Goal: Information Seeking & Learning: Compare options

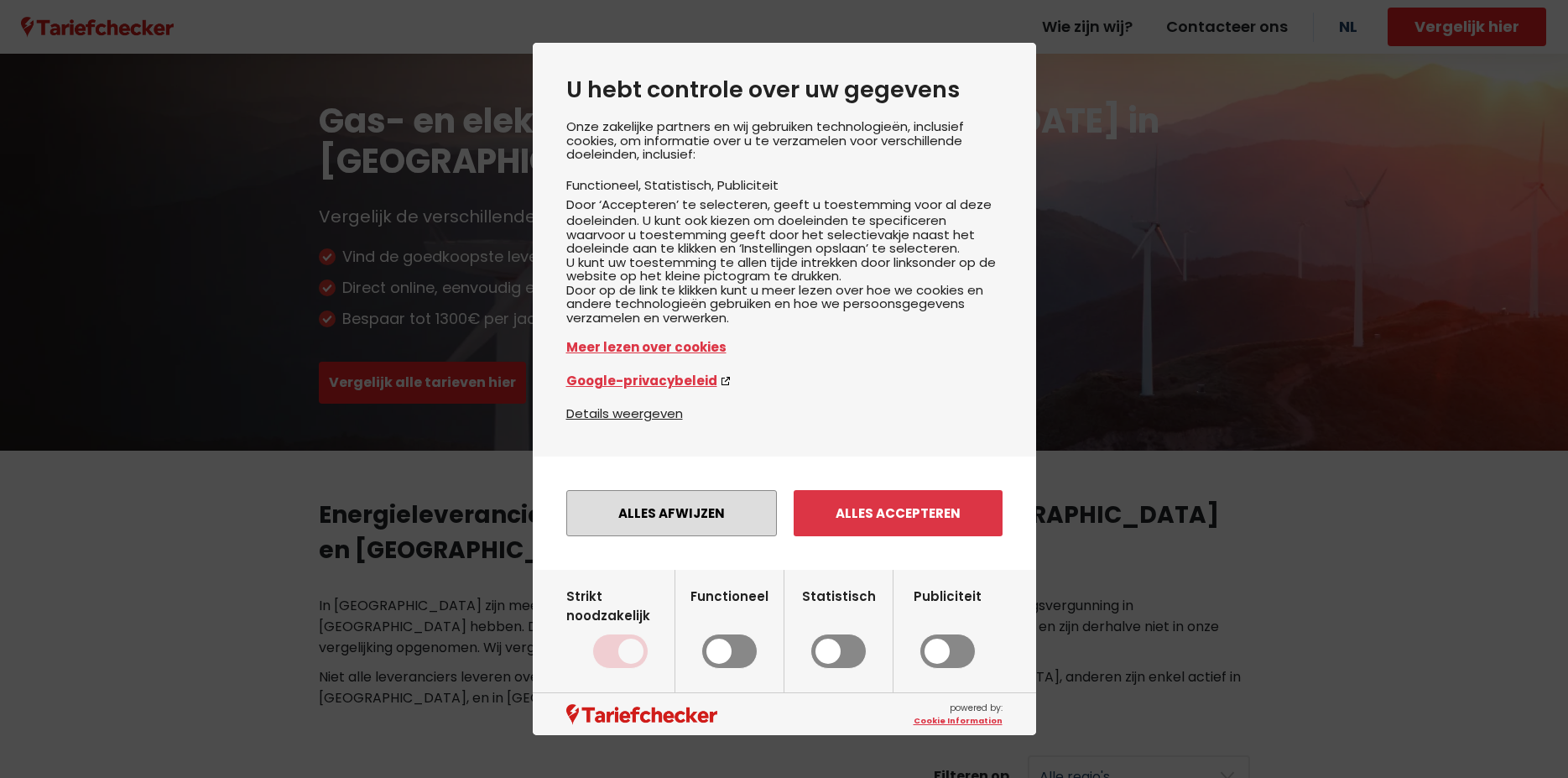
click at [640, 536] on button "Alles afwijzen" at bounding box center [671, 512] width 211 height 46
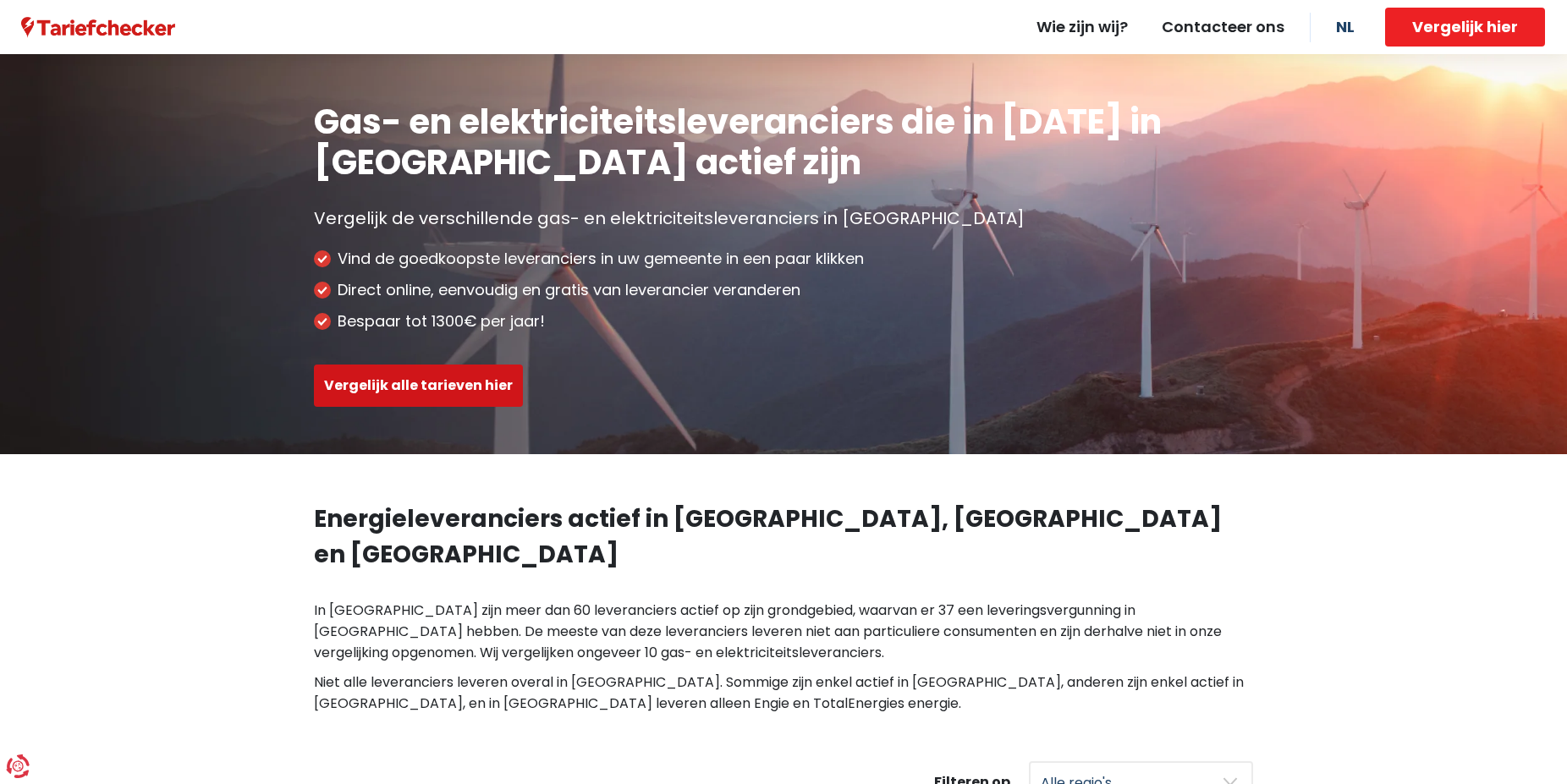
click at [451, 394] on button "Vergelijk alle tarieven hier" at bounding box center [419, 385] width 209 height 42
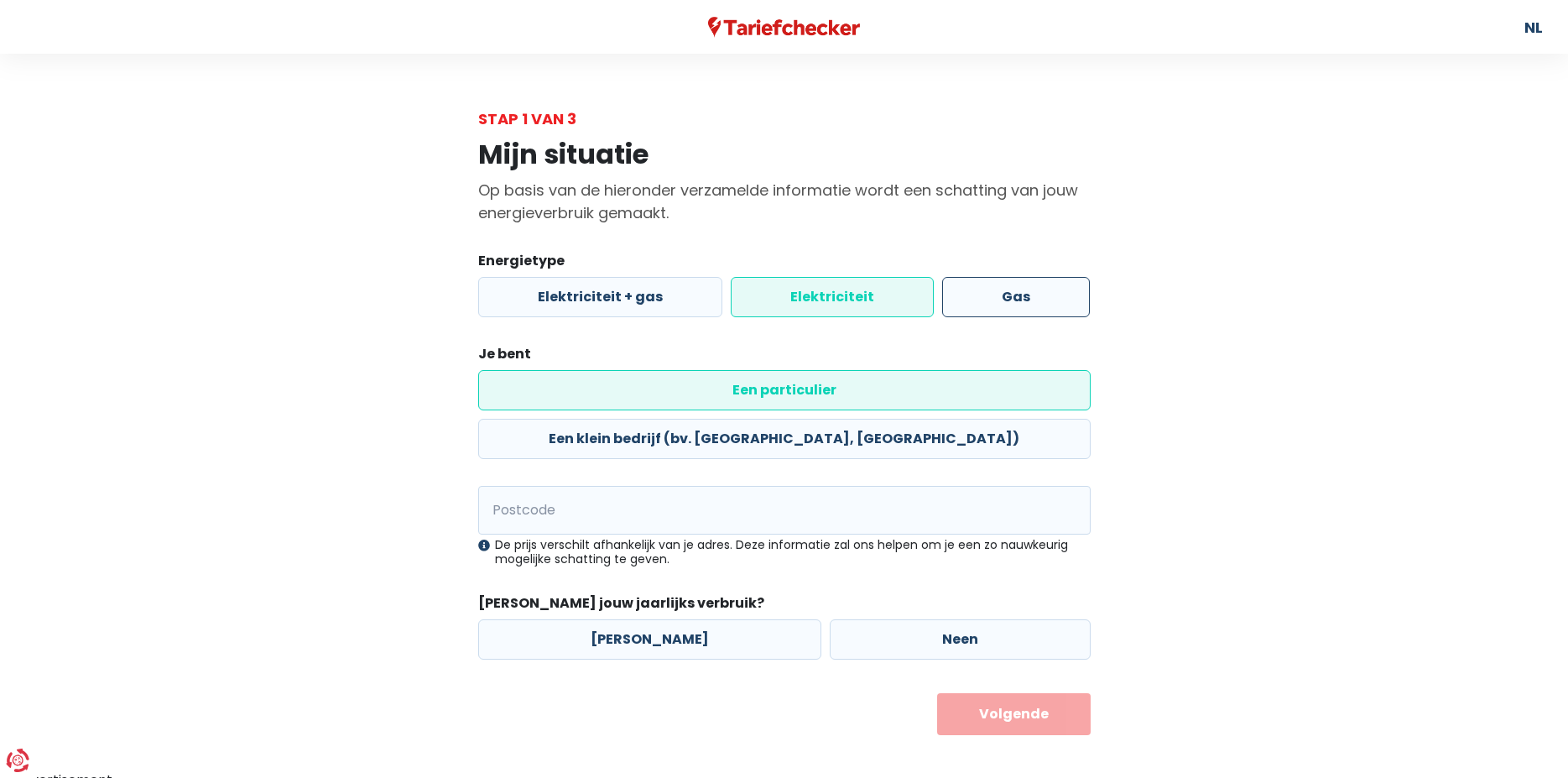
click at [1019, 301] on label "Gas" at bounding box center [1016, 297] width 148 height 40
click at [1019, 301] on input "Gas" at bounding box center [1016, 297] width 148 height 40
radio input "true"
radio input "false"
click at [593, 397] on label "Een particulier" at bounding box center [784, 390] width 612 height 40
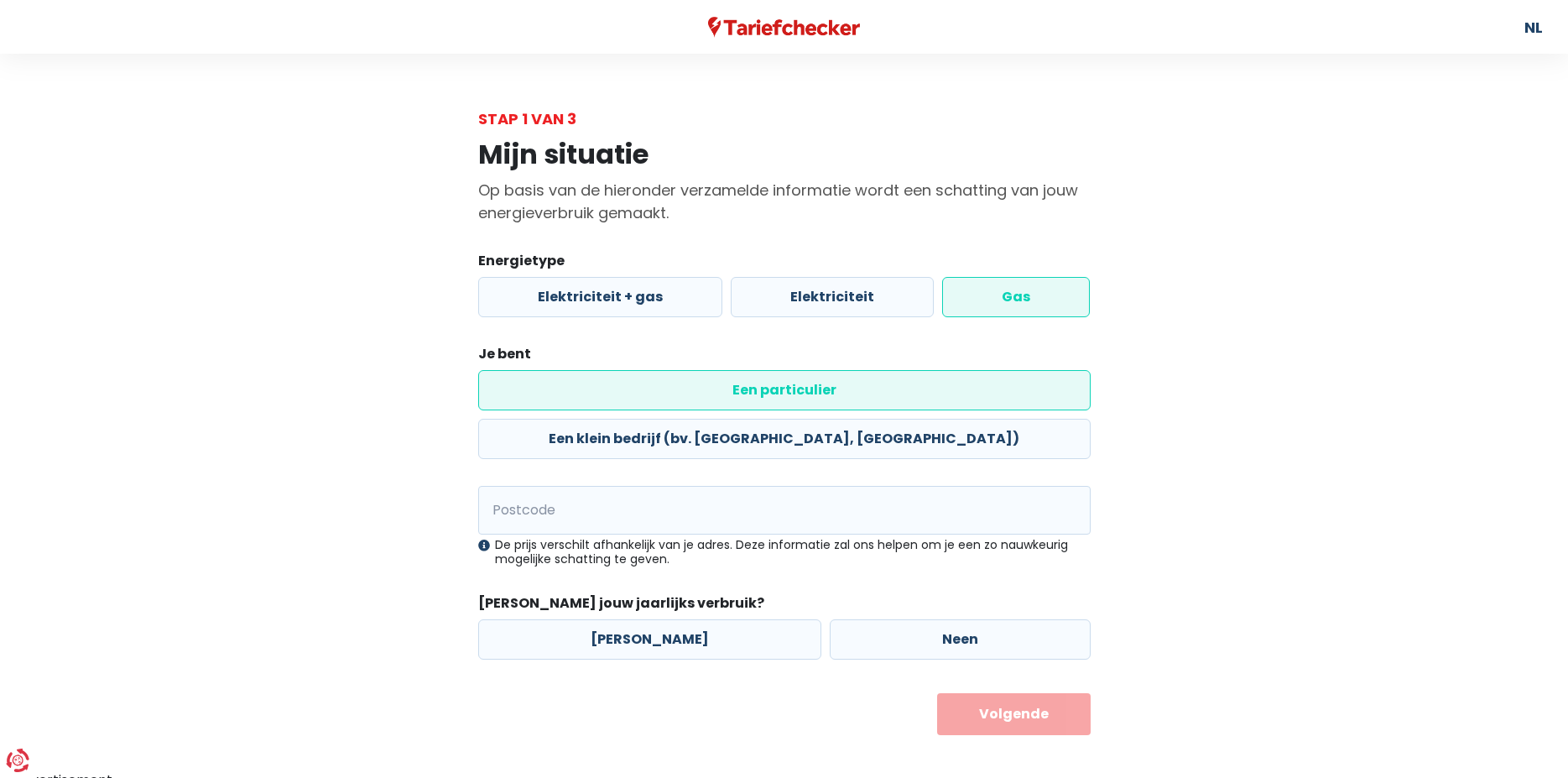
click at [593, 397] on input "Een particulier" at bounding box center [784, 390] width 612 height 40
click at [517, 486] on input "Postcode" at bounding box center [784, 511] width 612 height 49
type input "1150"
click at [953, 619] on label "Neen" at bounding box center [960, 639] width 261 height 40
click at [953, 619] on input "Neen" at bounding box center [960, 639] width 261 height 40
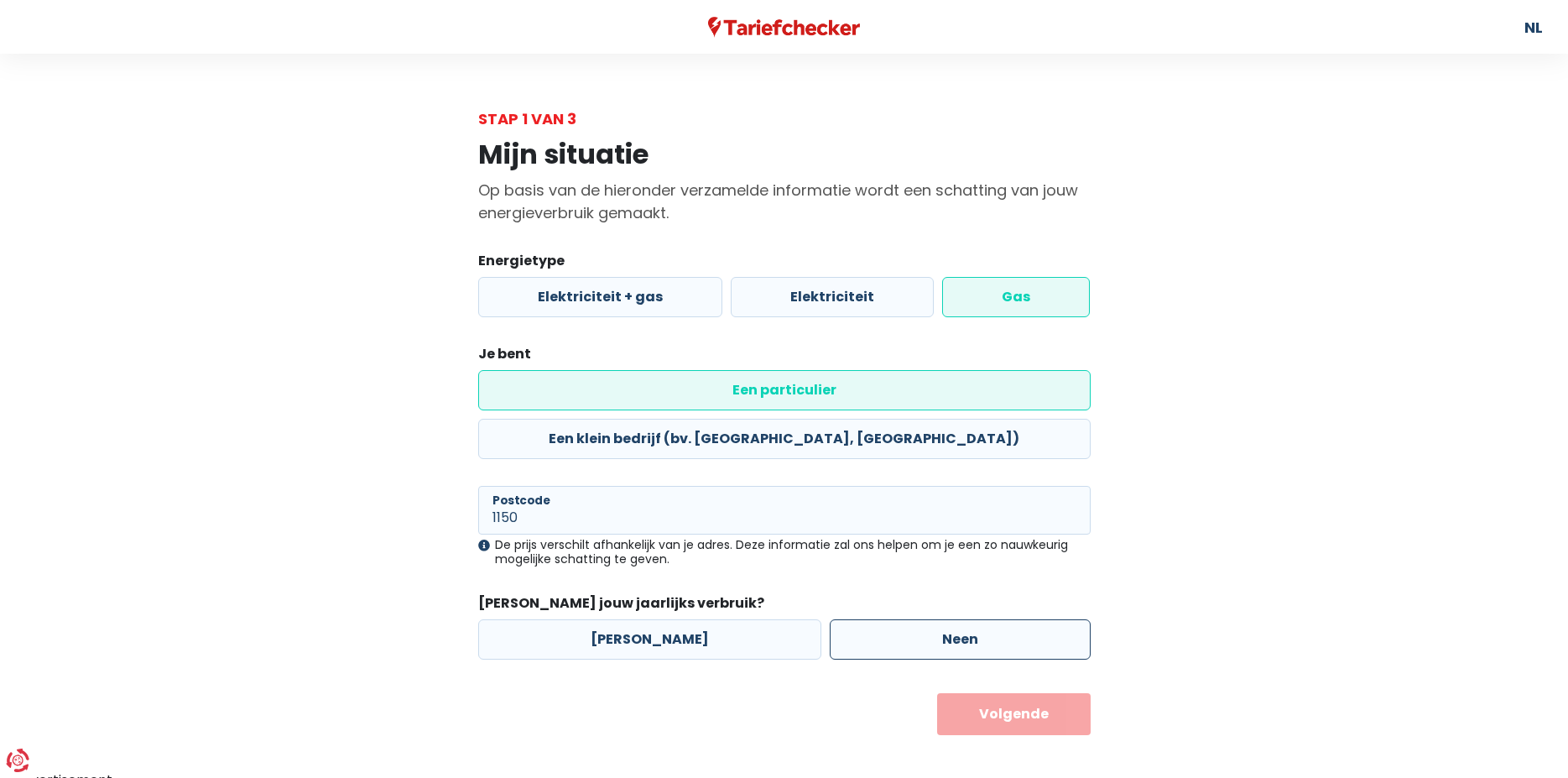
radio input "true"
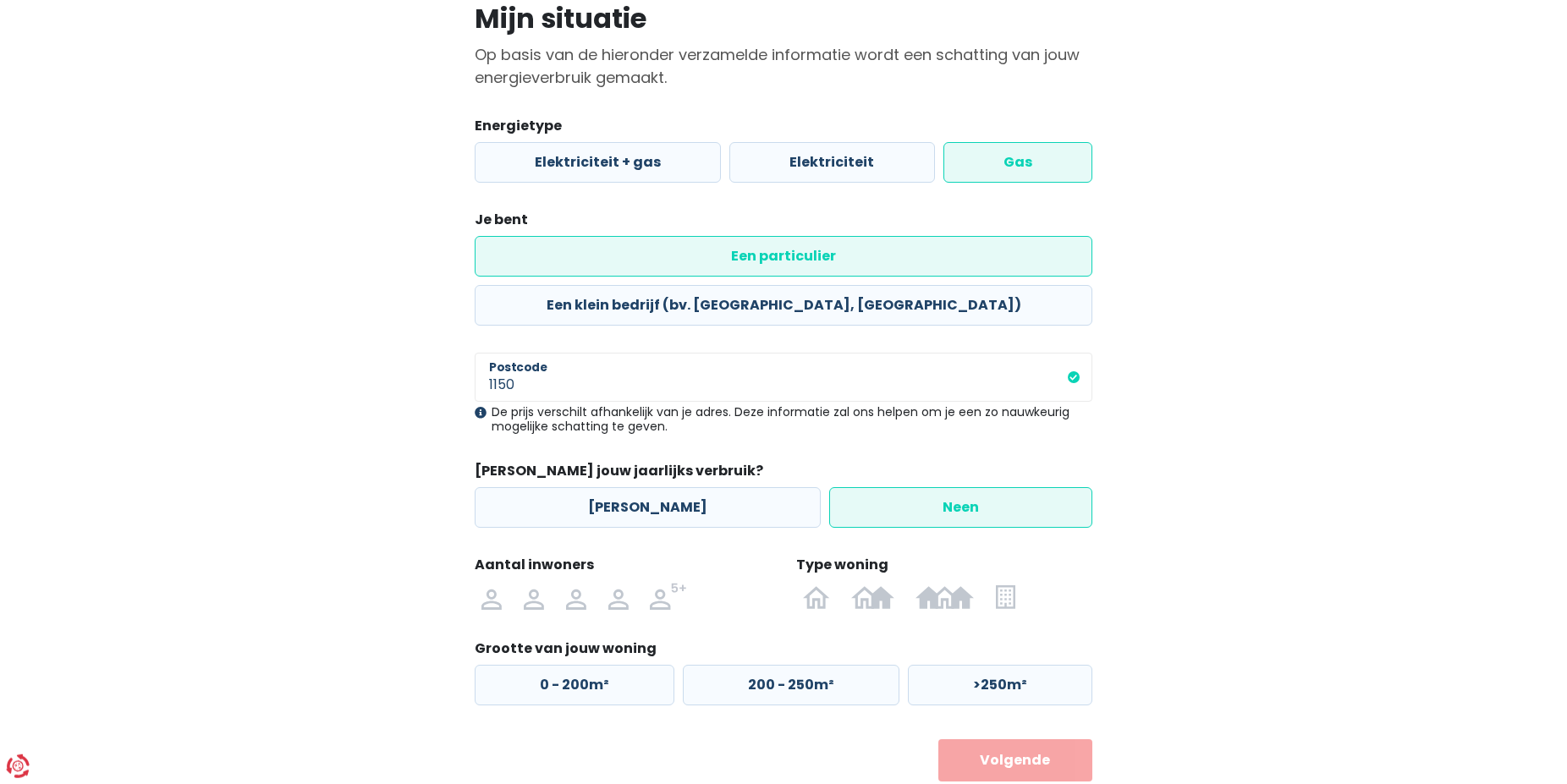
scroll to position [140, 0]
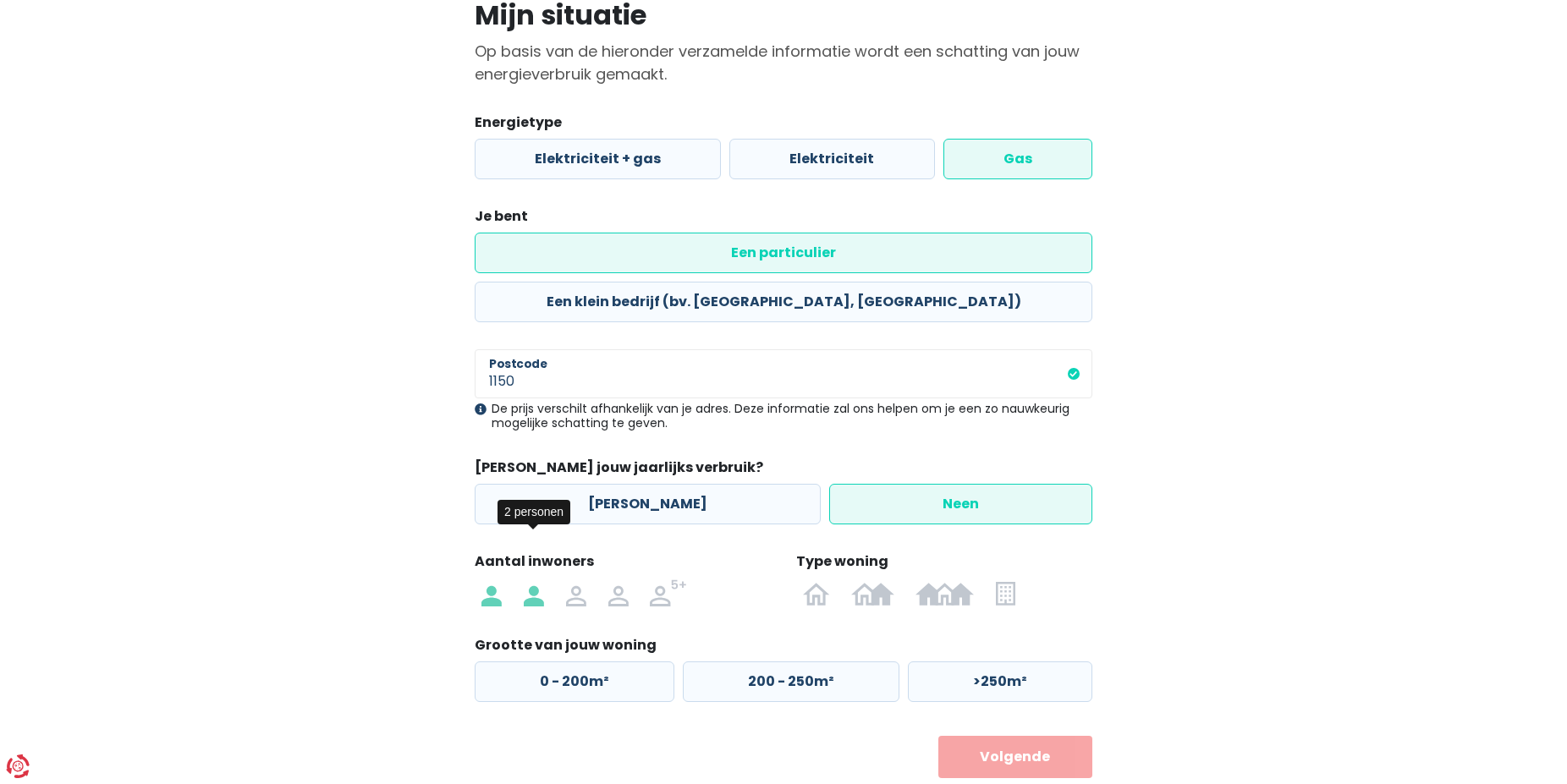
click at [534, 580] on img at bounding box center [534, 592] width 21 height 27
click at [534, 580] on input "radio" at bounding box center [534, 592] width 42 height 27
radio input "true"
click at [826, 580] on img at bounding box center [816, 592] width 27 height 27
click at [826, 580] on input "radio" at bounding box center [817, 592] width 49 height 27
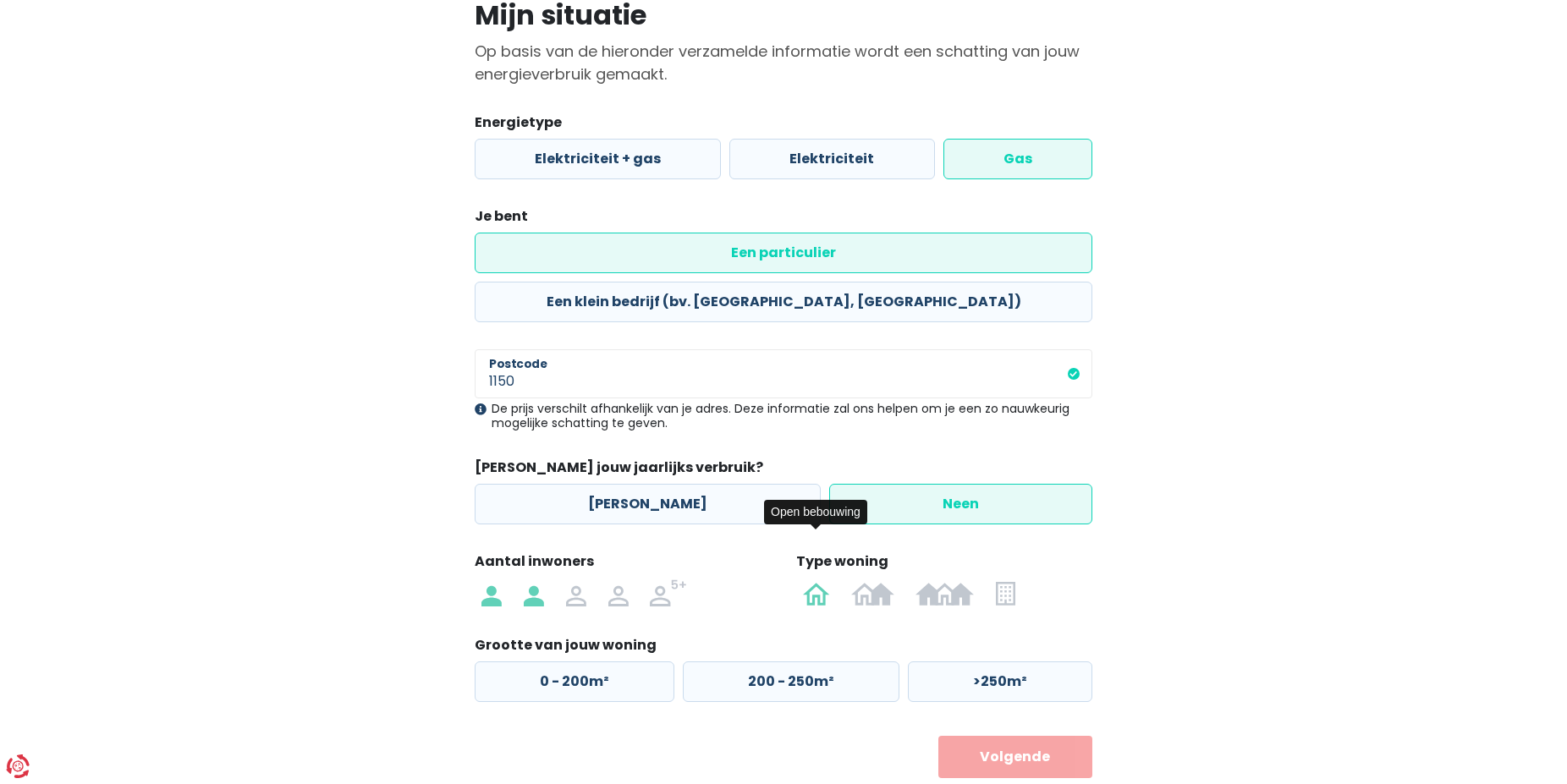
radio input "true"
click at [806, 662] on label "200 - 250m²" at bounding box center [790, 681] width 216 height 40
click at [806, 662] on input "200 - 250m²" at bounding box center [790, 681] width 216 height 40
radio input "true"
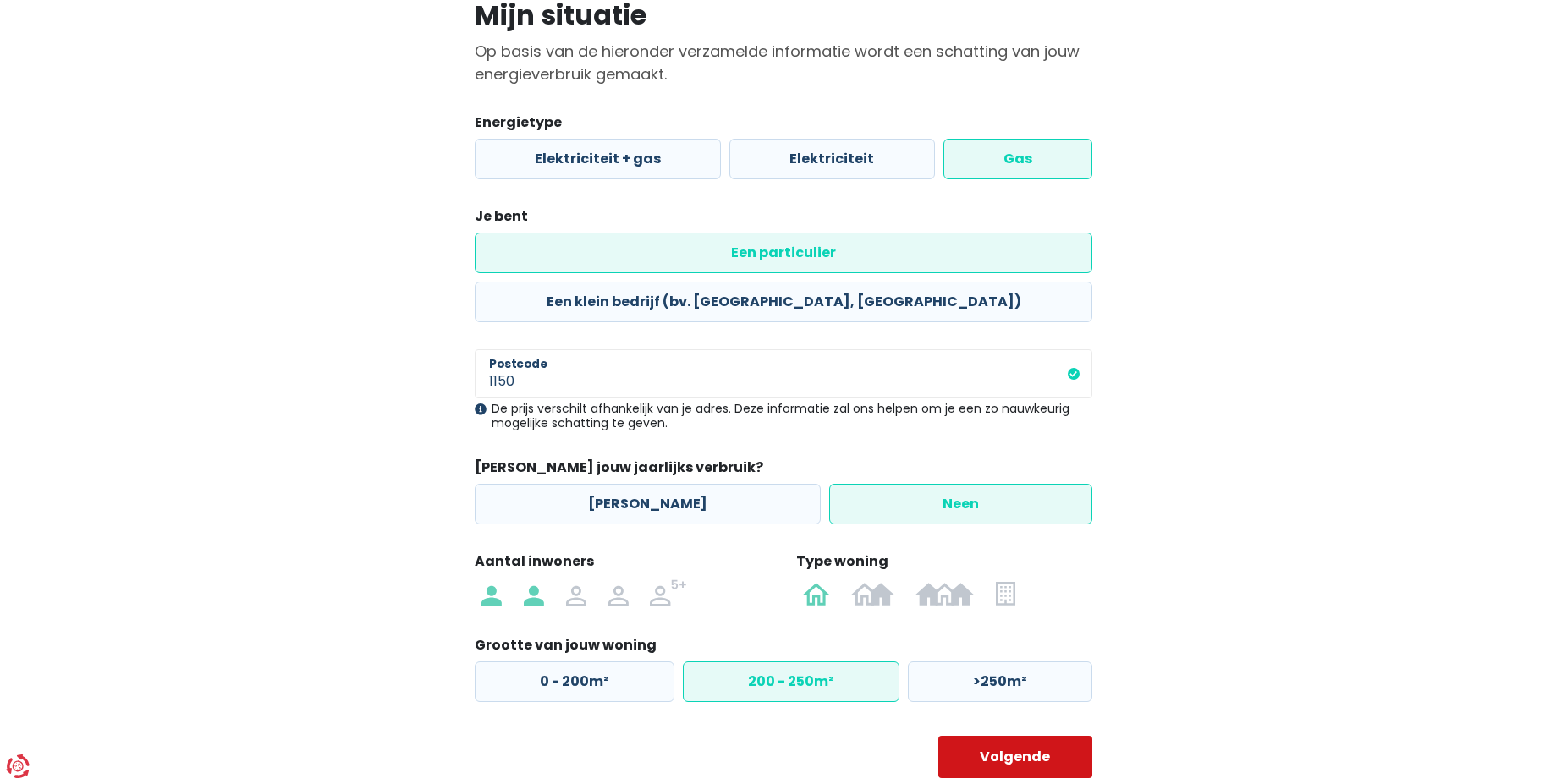
click at [1026, 736] on button "Volgende" at bounding box center [1016, 756] width 155 height 42
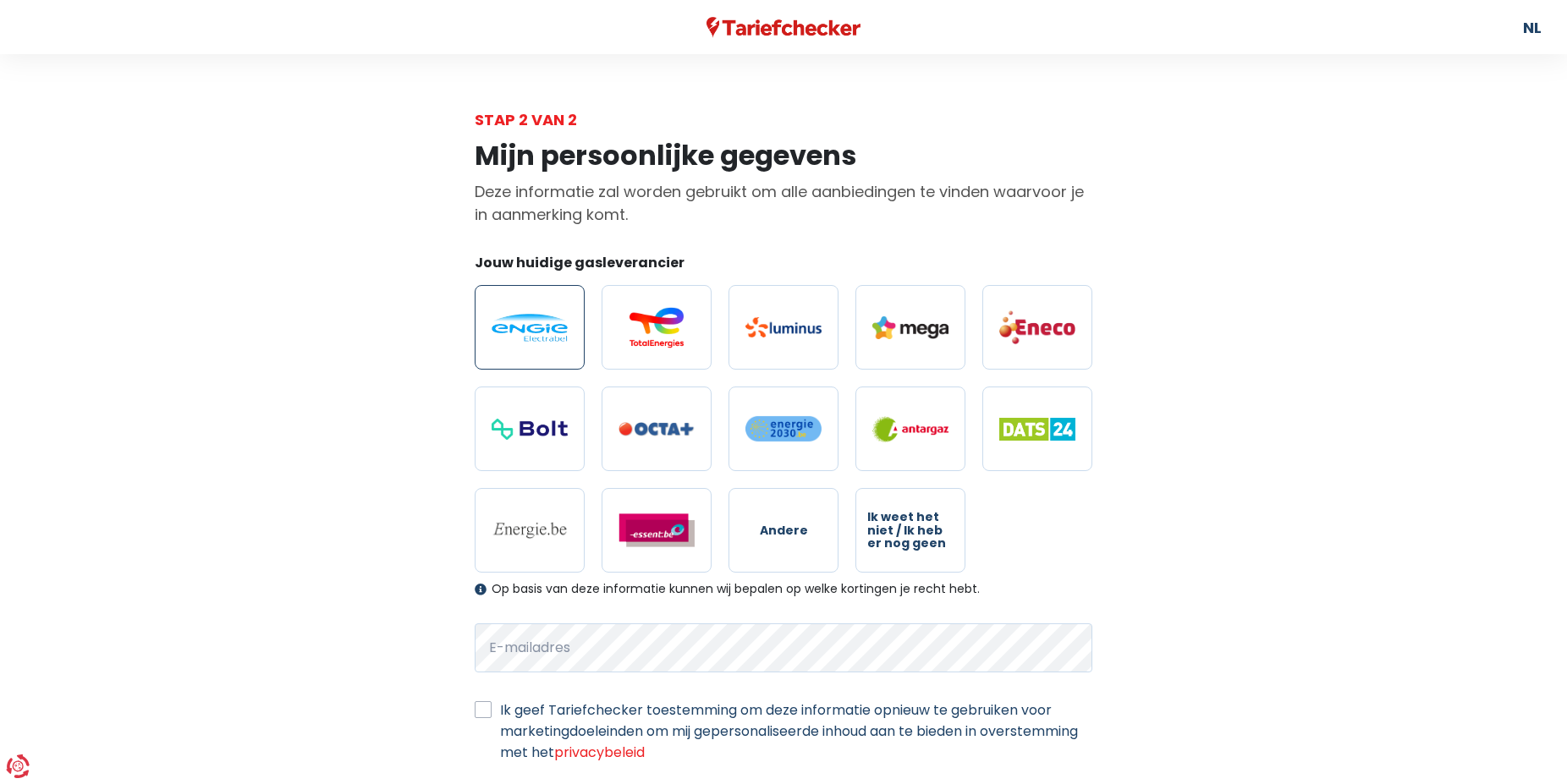
click at [545, 333] on img at bounding box center [530, 328] width 76 height 28
click at [545, 333] on input "radio" at bounding box center [529, 328] width 110 height 85
radio input "true"
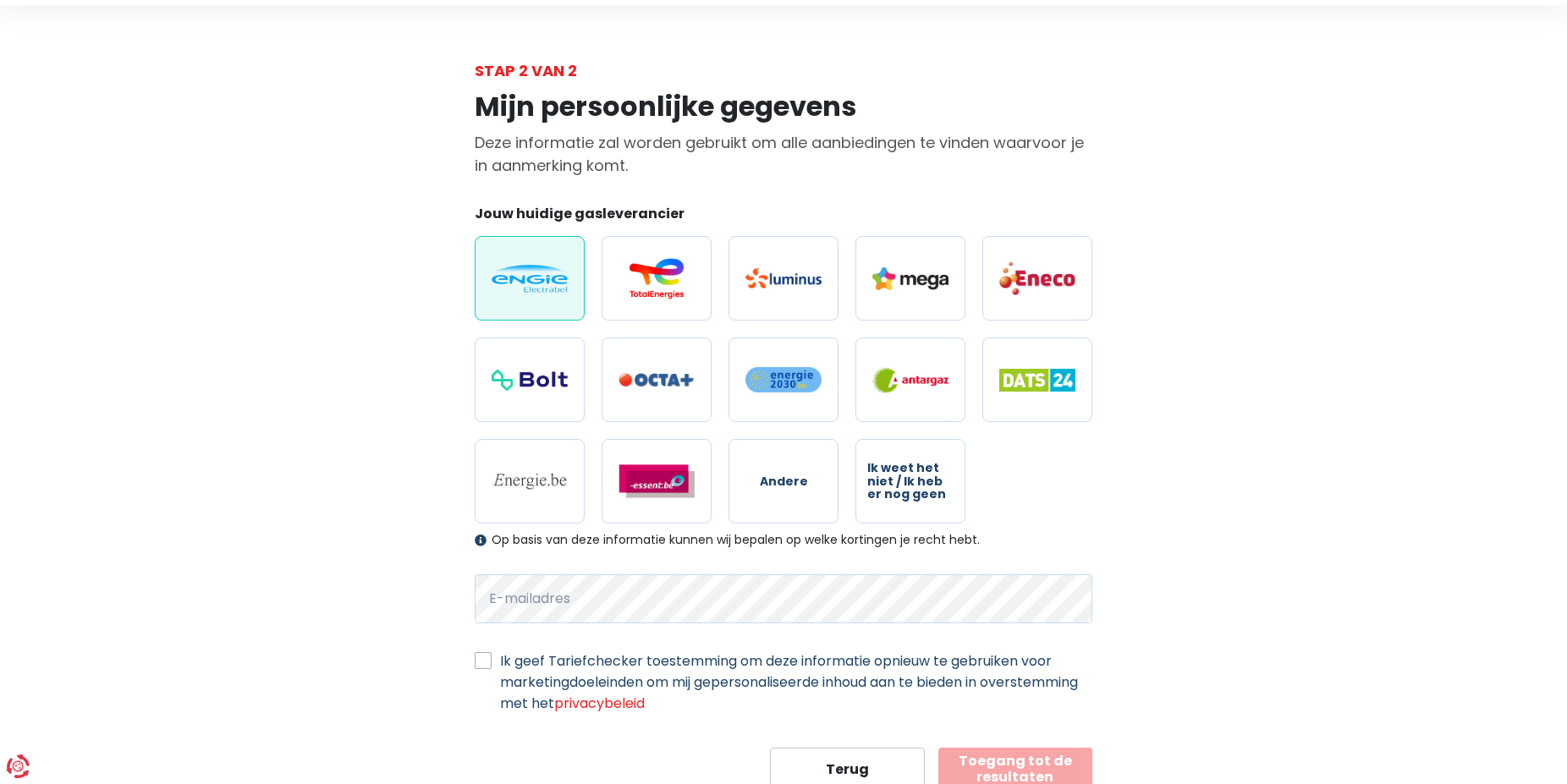
scroll to position [110, 0]
